Goal: Browse casually

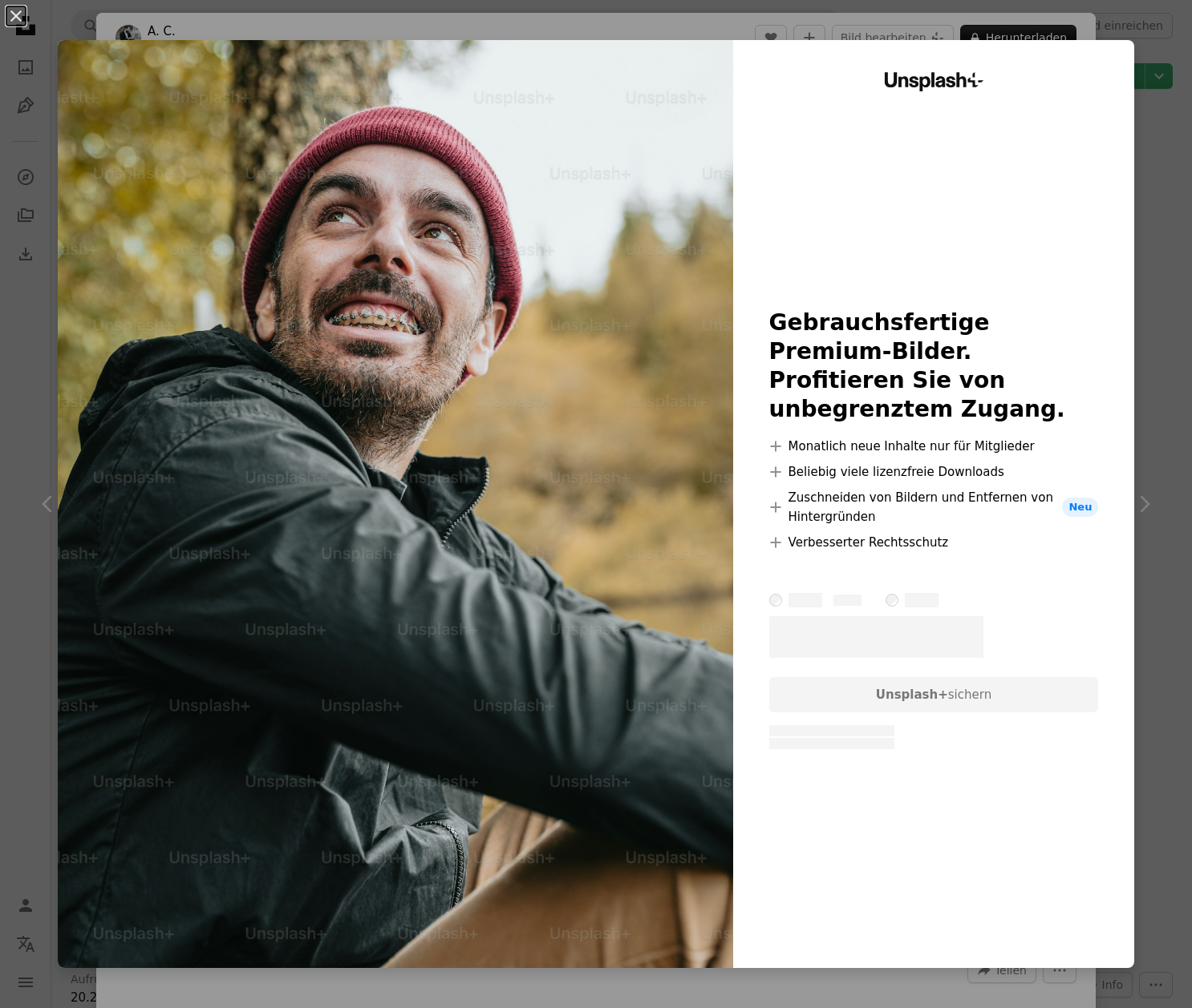
scroll to position [3519, 0]
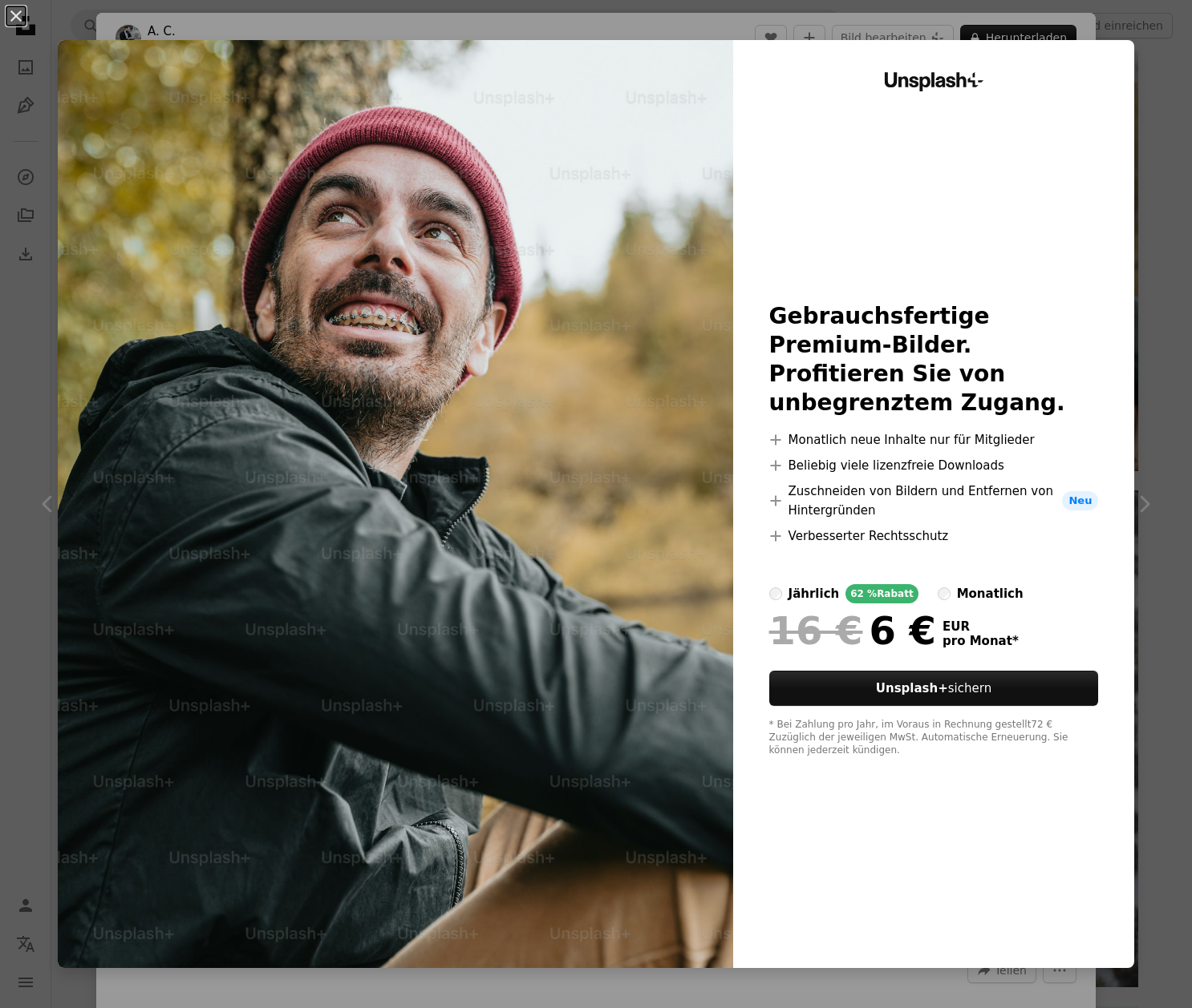
click at [1146, 132] on div "An X shape Unsplash+ Gebrauchsfertige Premium-Bilder. Profitieren Sie von unbeg…" at bounding box center [596, 504] width 1192 height 1008
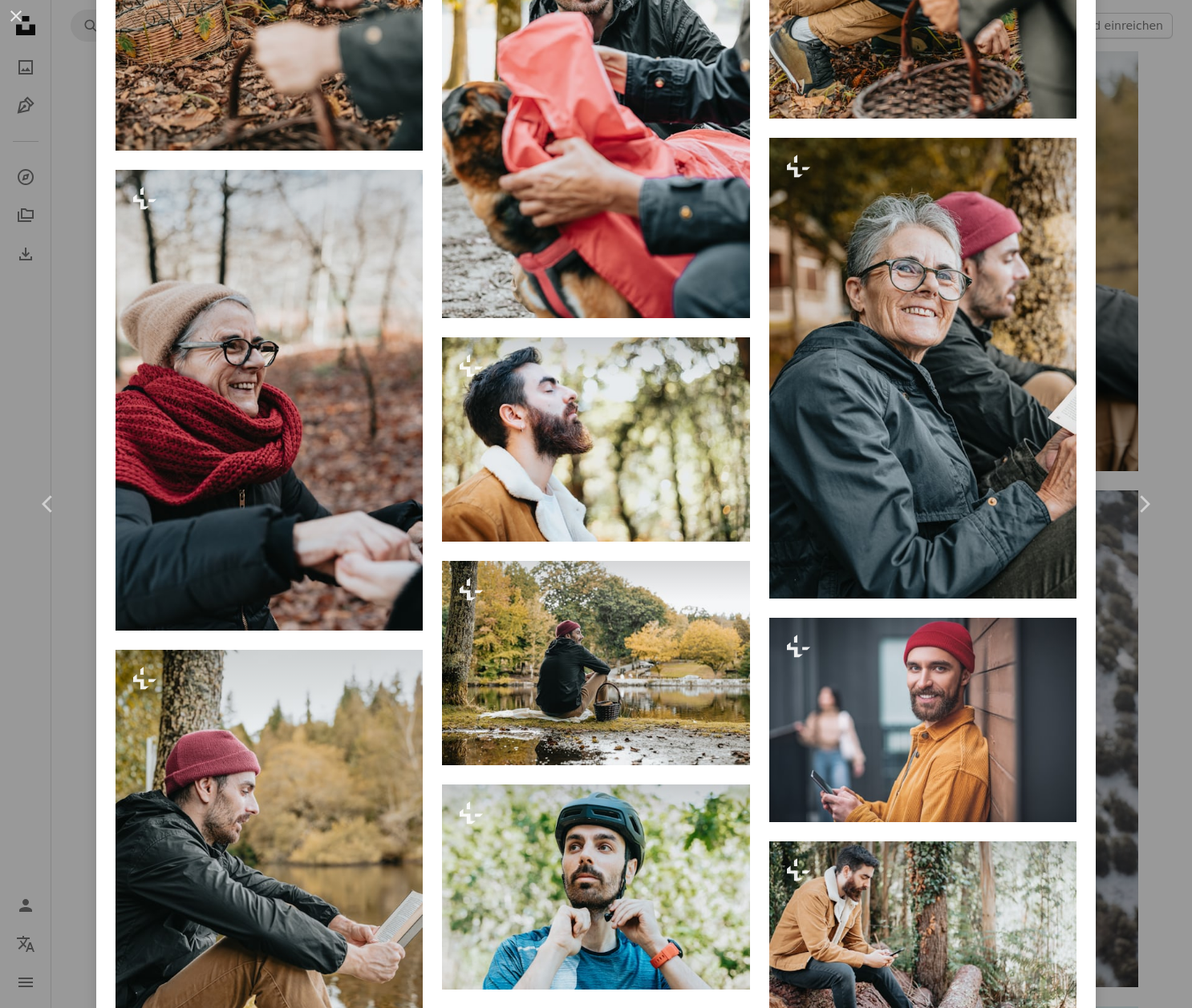
scroll to position [2367, 0]
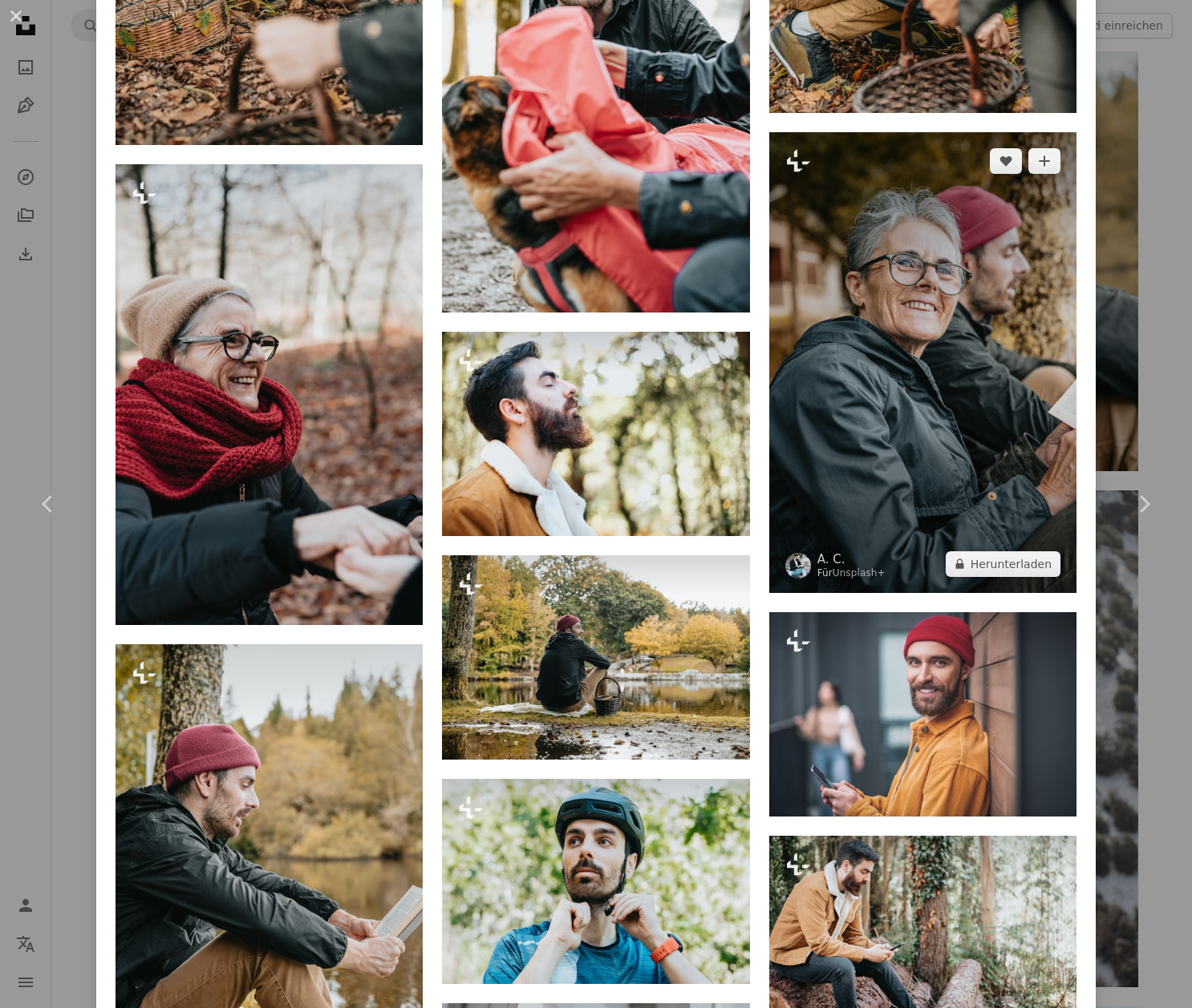
click at [913, 427] on img at bounding box center [922, 362] width 307 height 460
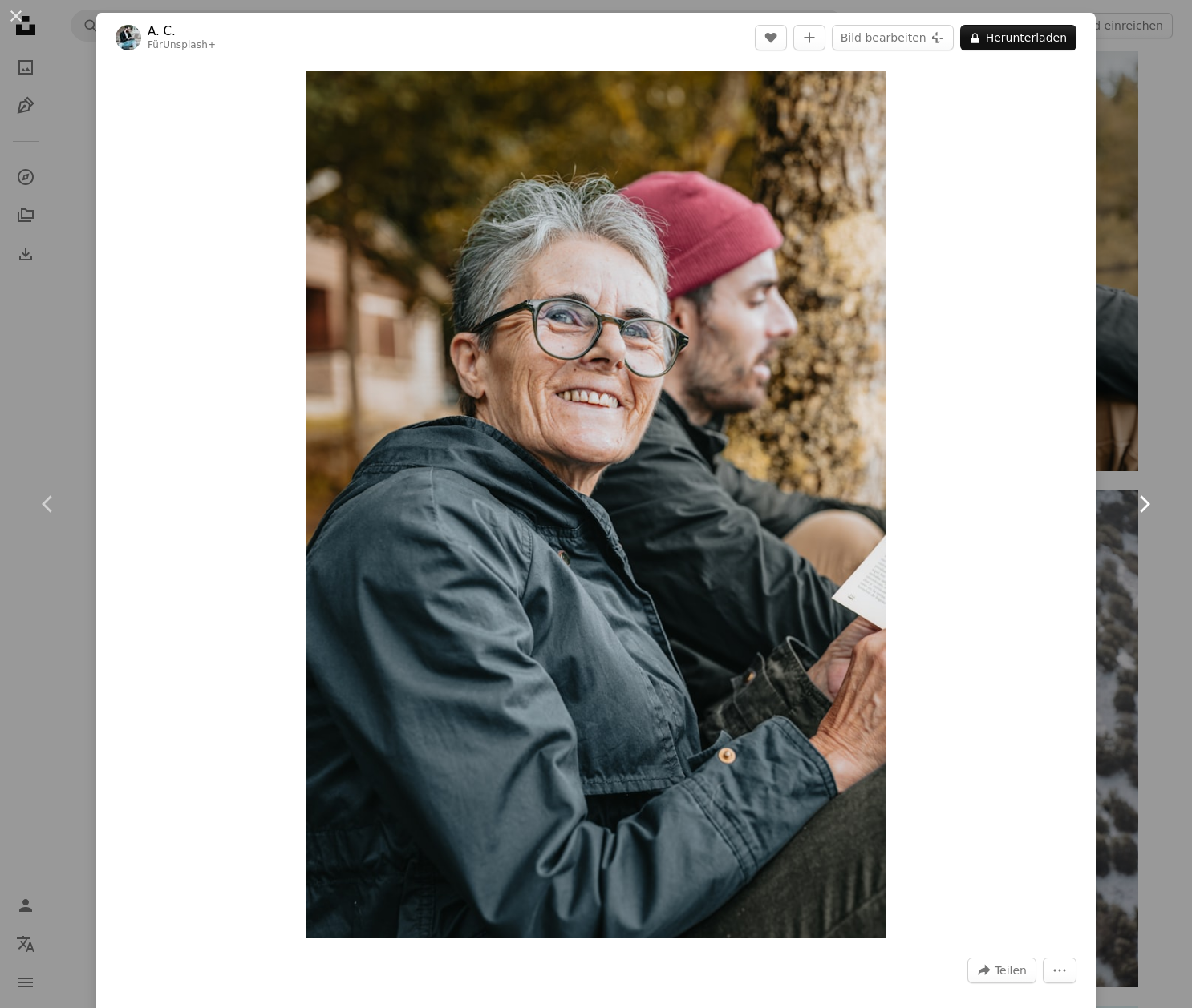
click at [1158, 450] on link "Chevron right" at bounding box center [1144, 504] width 96 height 154
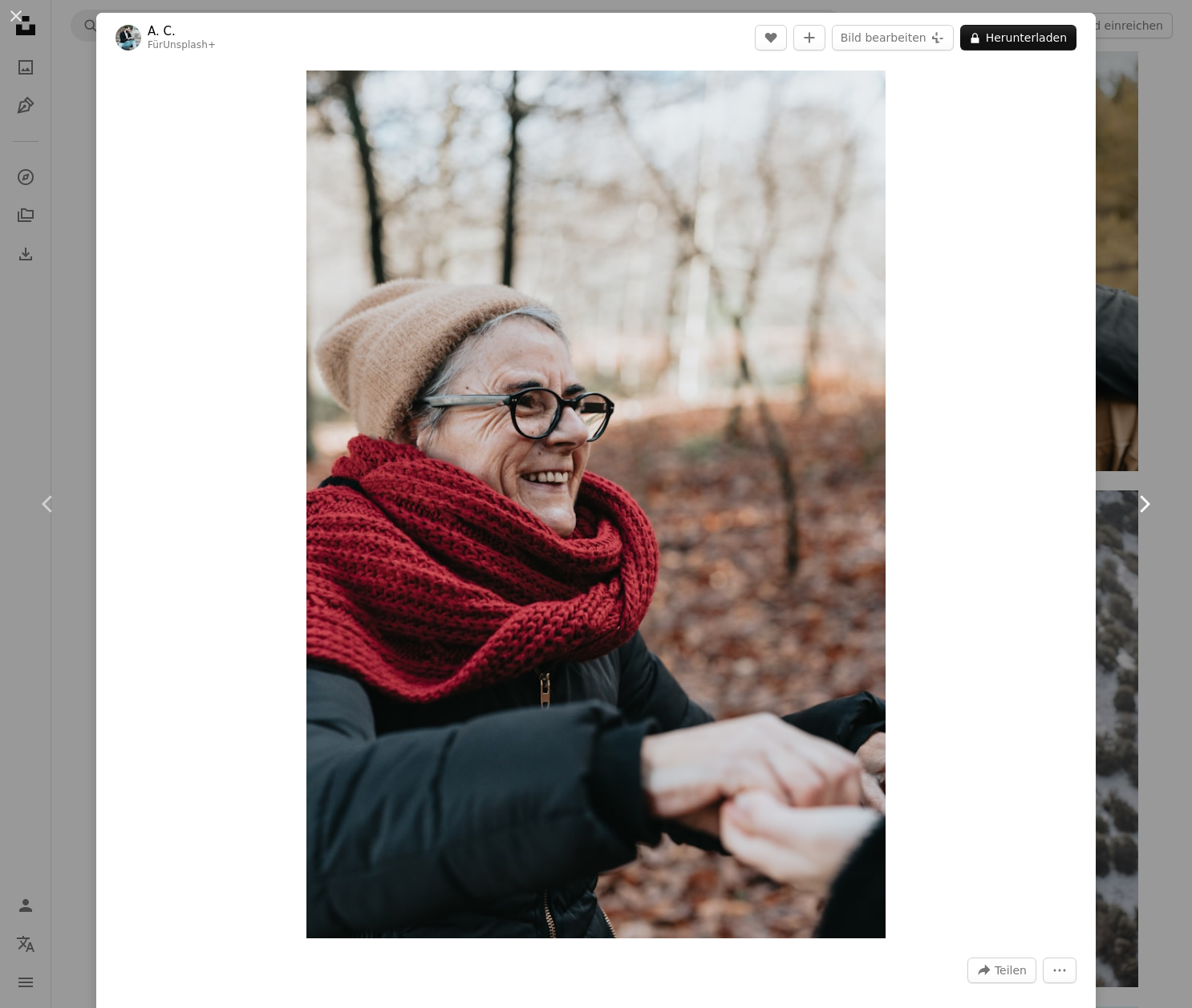
click at [1143, 510] on icon at bounding box center [1144, 504] width 10 height 17
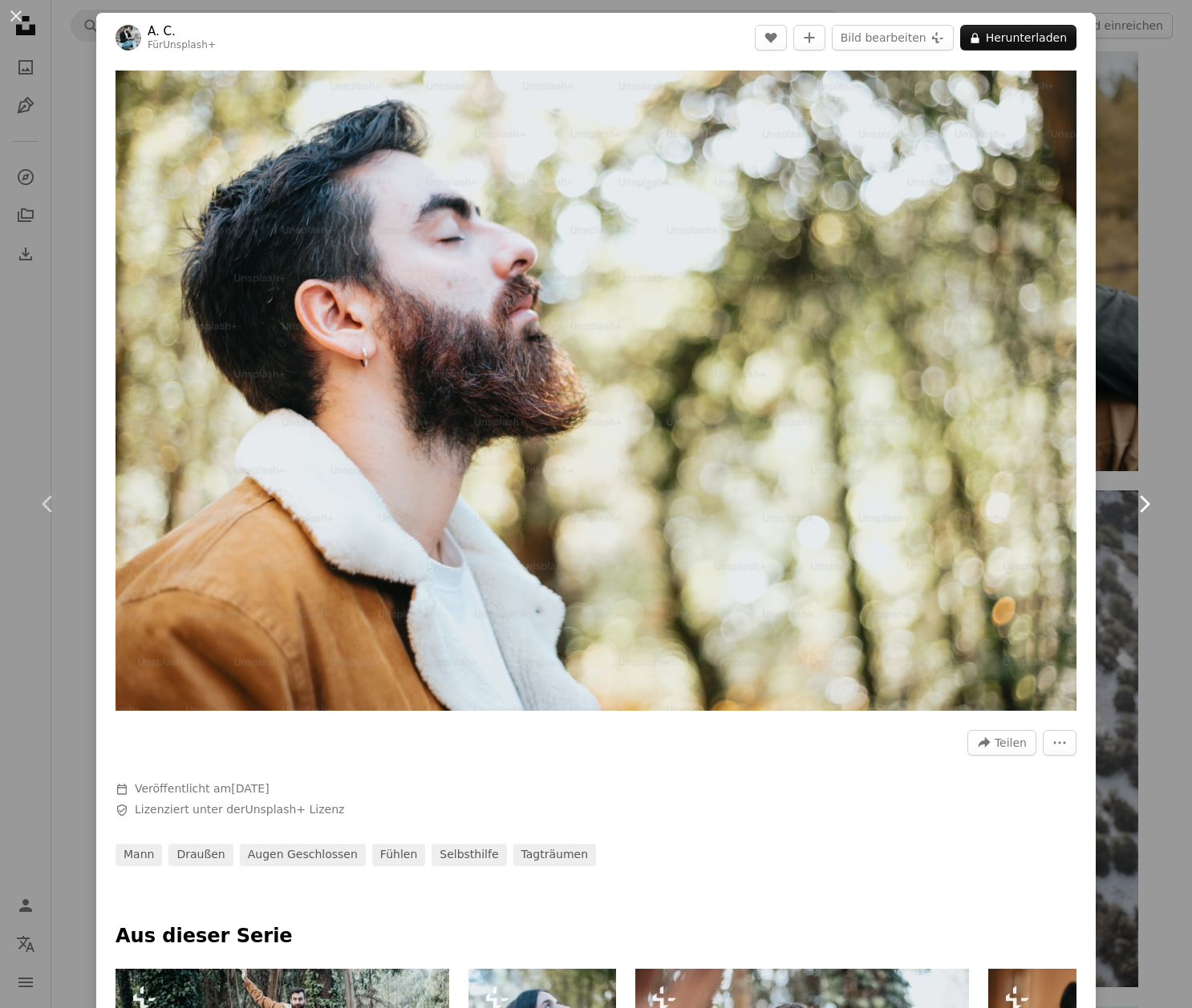
click at [1142, 506] on icon "Chevron right" at bounding box center [1144, 504] width 26 height 26
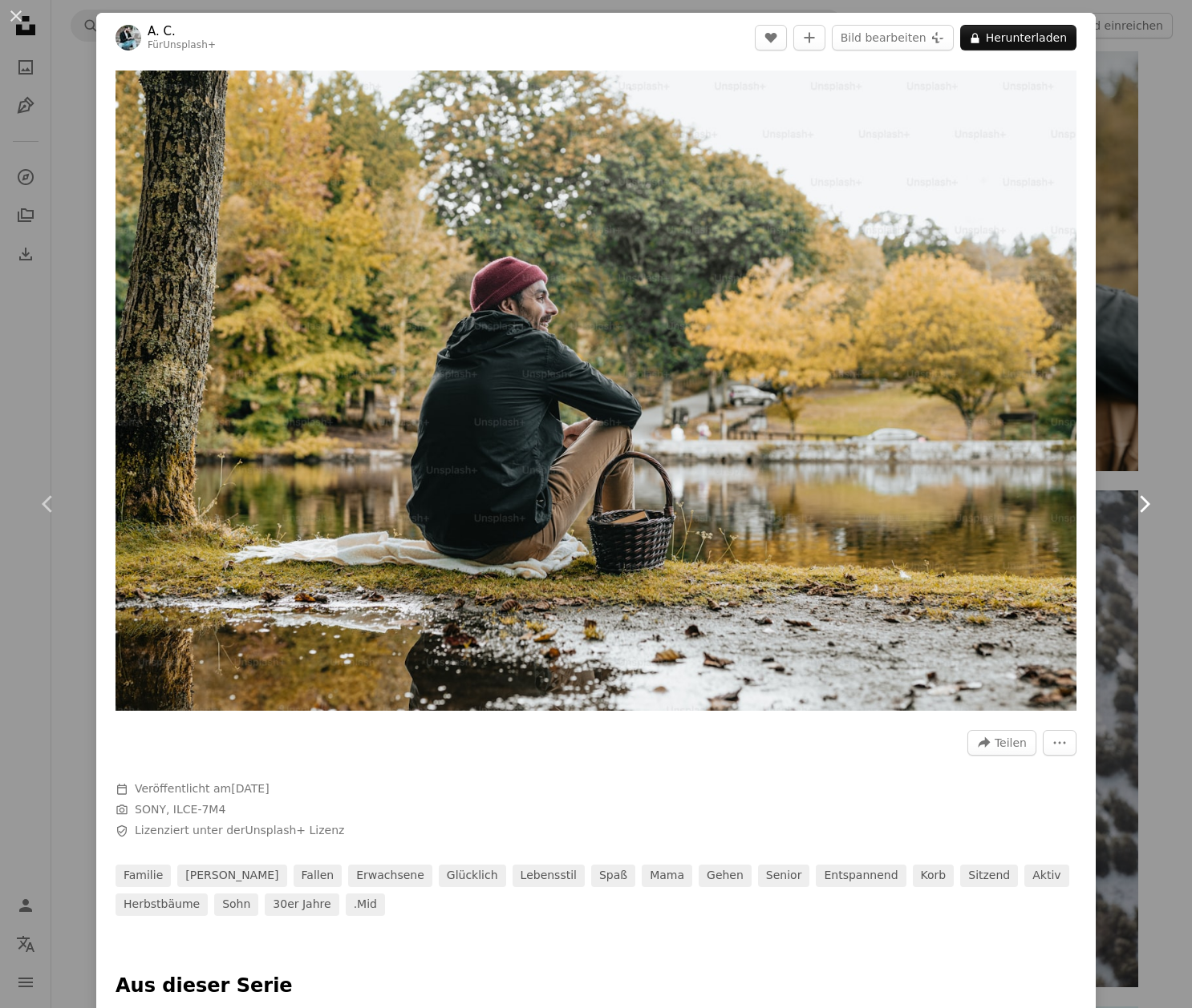
click at [1142, 506] on icon "Chevron right" at bounding box center [1144, 504] width 26 height 26
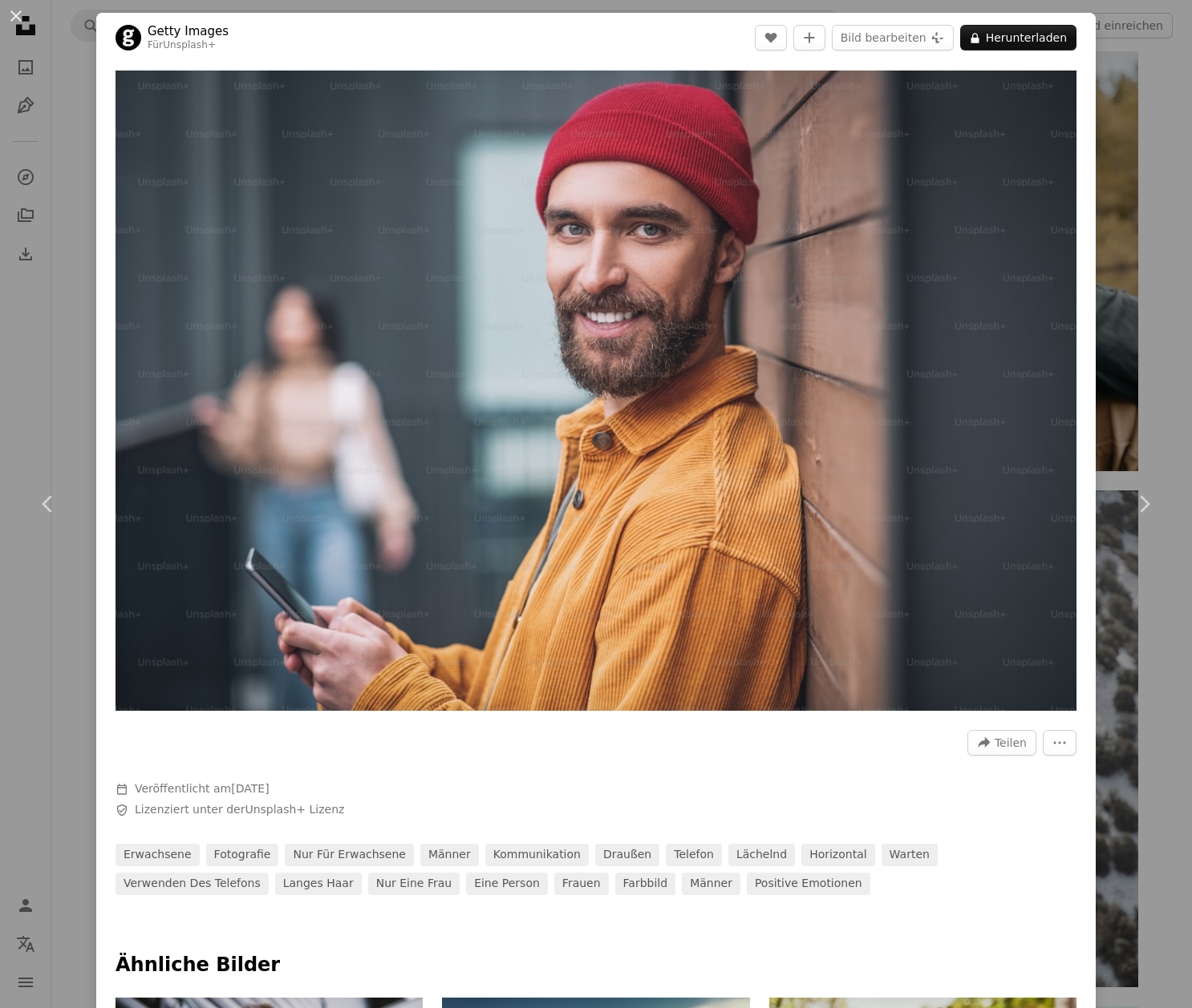
click at [66, 118] on div "An X shape Chevron left Chevron right Getty Images Für Unsplash+ A heart A plus…" at bounding box center [596, 504] width 1192 height 1008
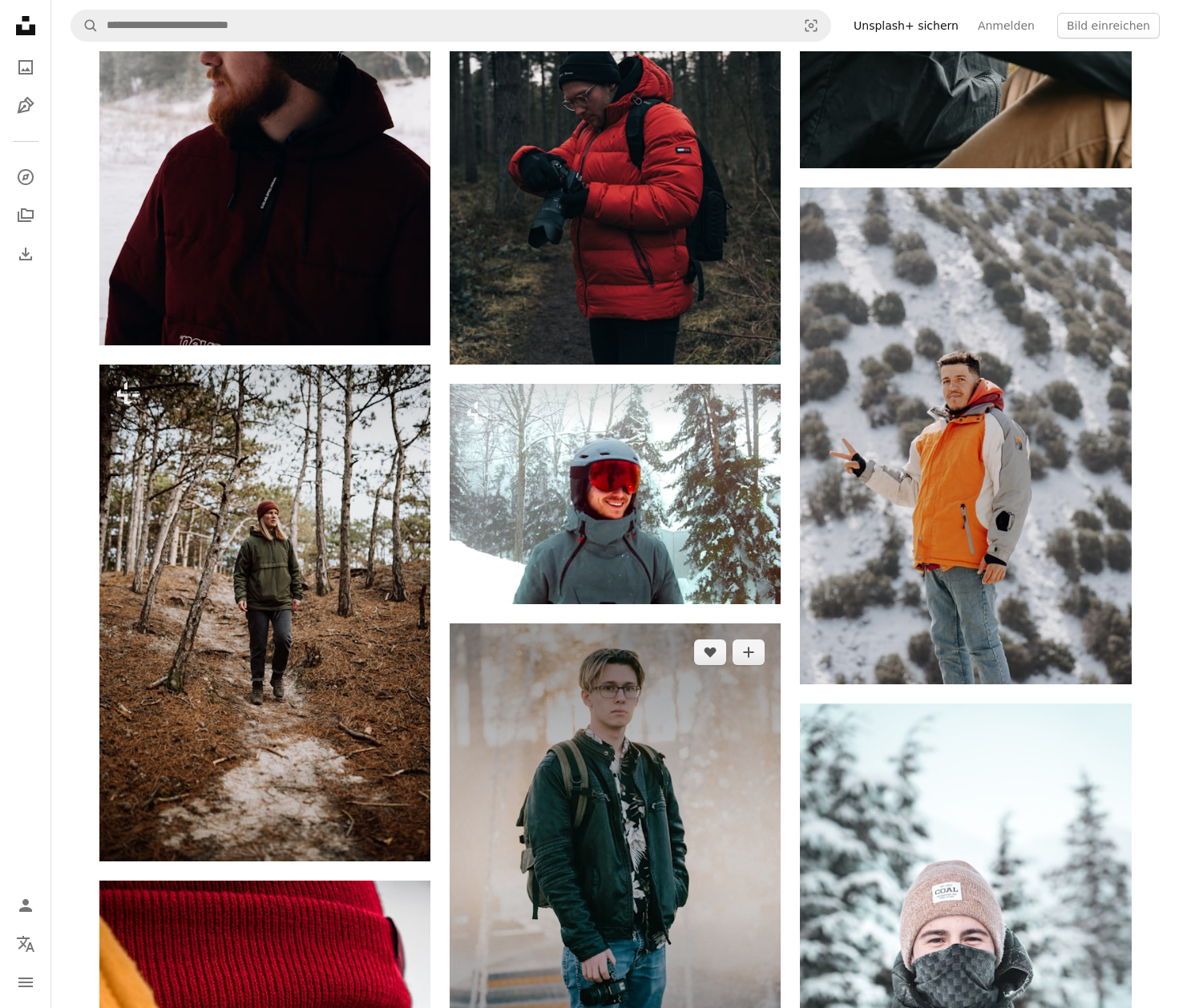
scroll to position [3917, 0]
